Goal: Information Seeking & Learning: Learn about a topic

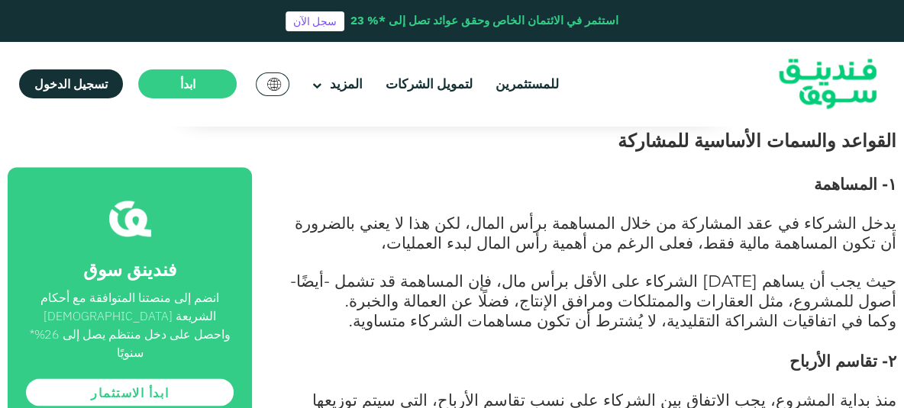
scroll to position [807, 0]
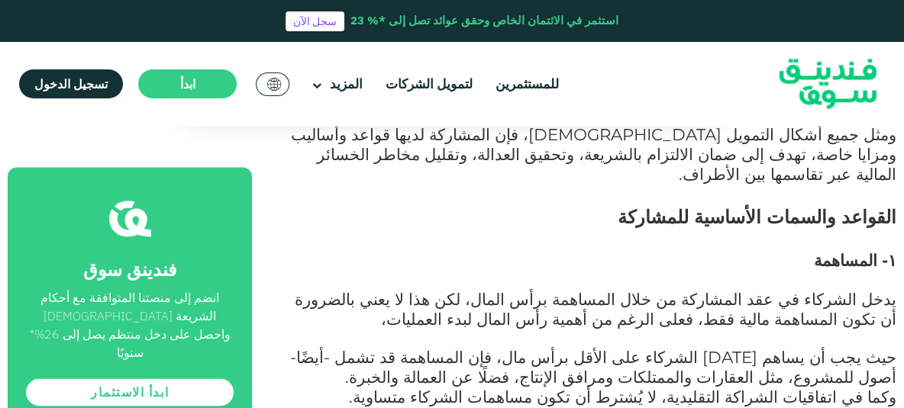
click at [792, 103] on img at bounding box center [827, 84] width 150 height 77
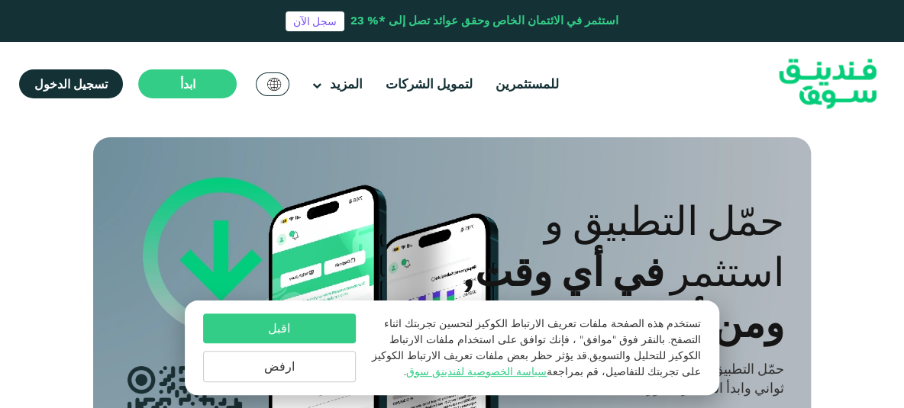
click at [318, 361] on button "ارفض" at bounding box center [279, 366] width 153 height 31
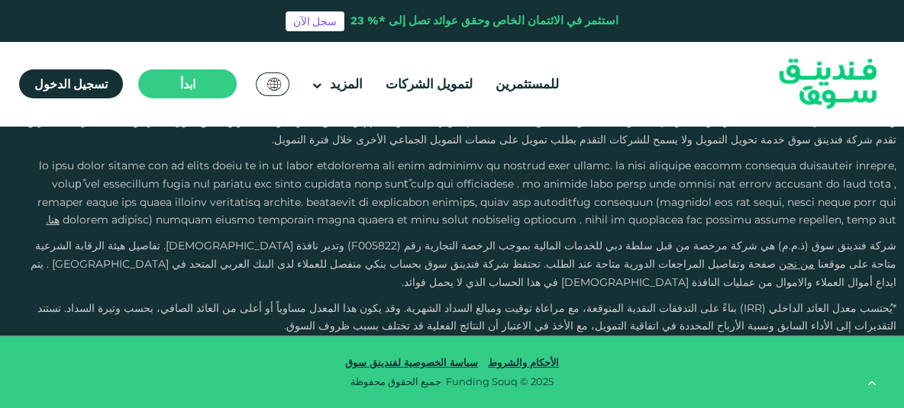
scroll to position [2823, 0]
type tc-range-slider "4"
